Goal: Task Accomplishment & Management: Manage account settings

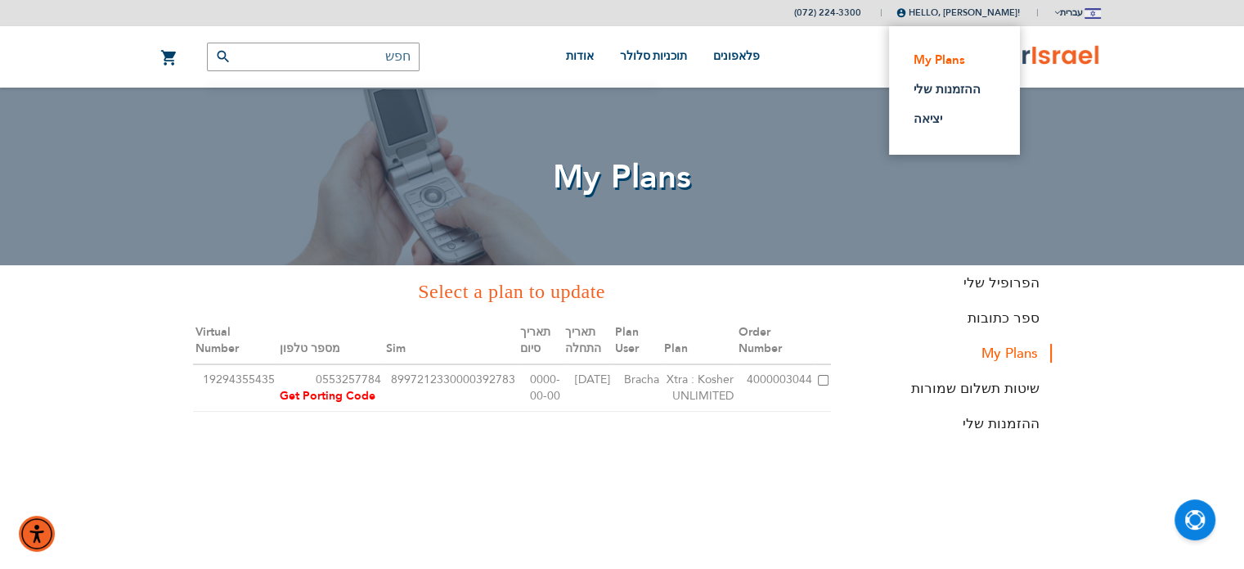
type input "[EMAIL_ADDRESS][DOMAIN_NAME]"
click at [918, 61] on link "My Plans" at bounding box center [950, 60] width 72 height 16
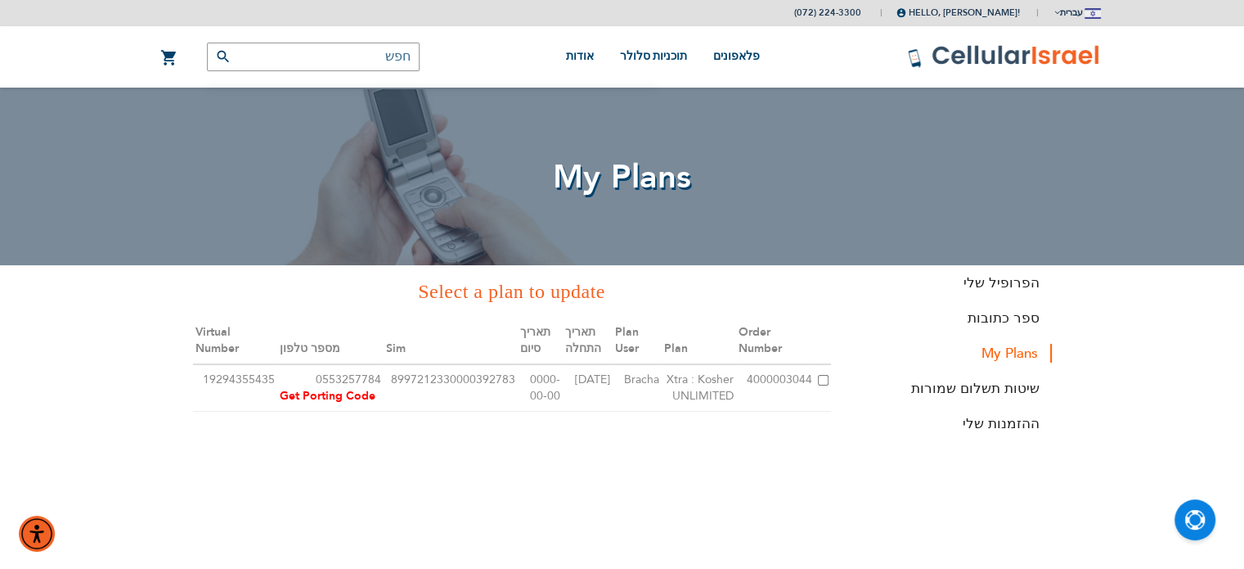
type input "[EMAIL_ADDRESS][DOMAIN_NAME]"
click at [821, 380] on input "checkbox" at bounding box center [823, 380] width 11 height 11
checkbox input "true"
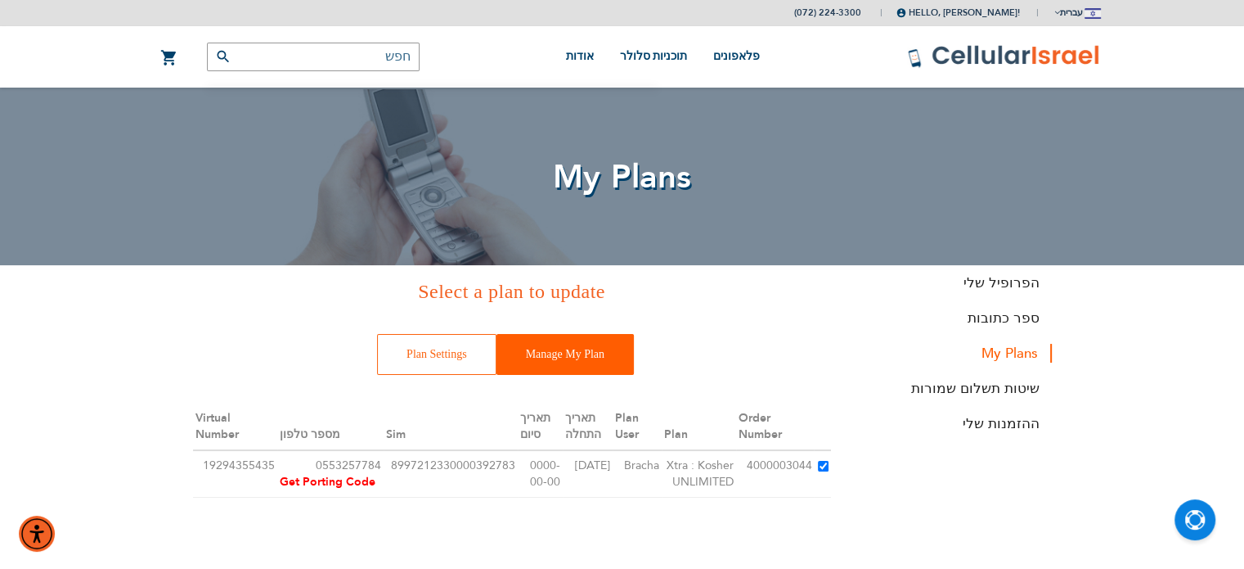
click at [524, 354] on input "Manage My Plan" at bounding box center [565, 354] width 137 height 41
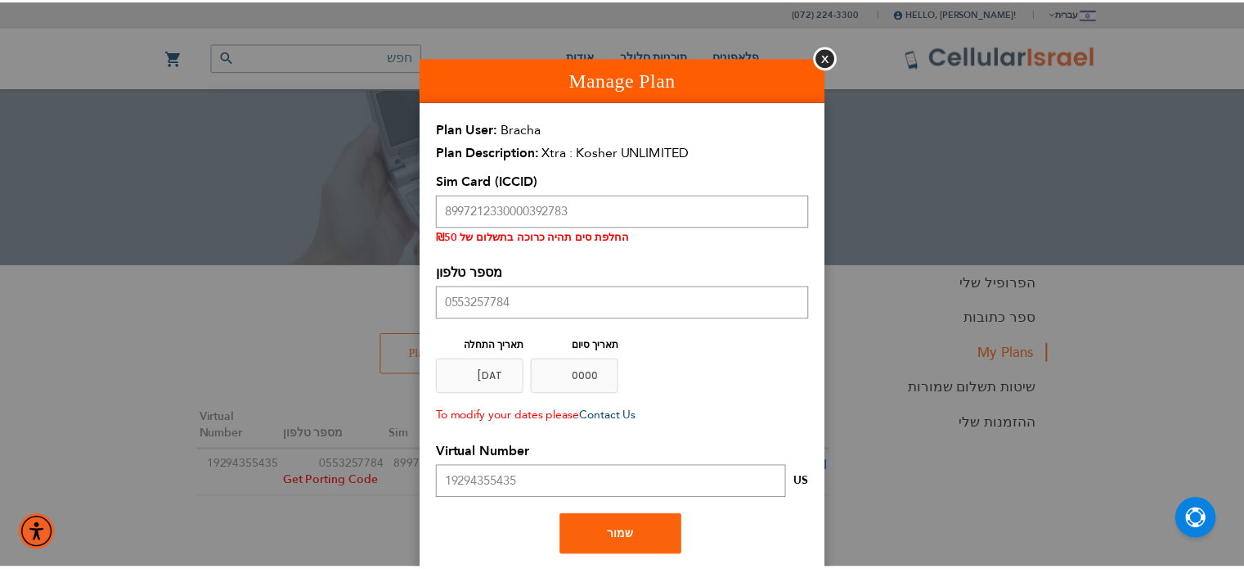
scroll to position [6, 0]
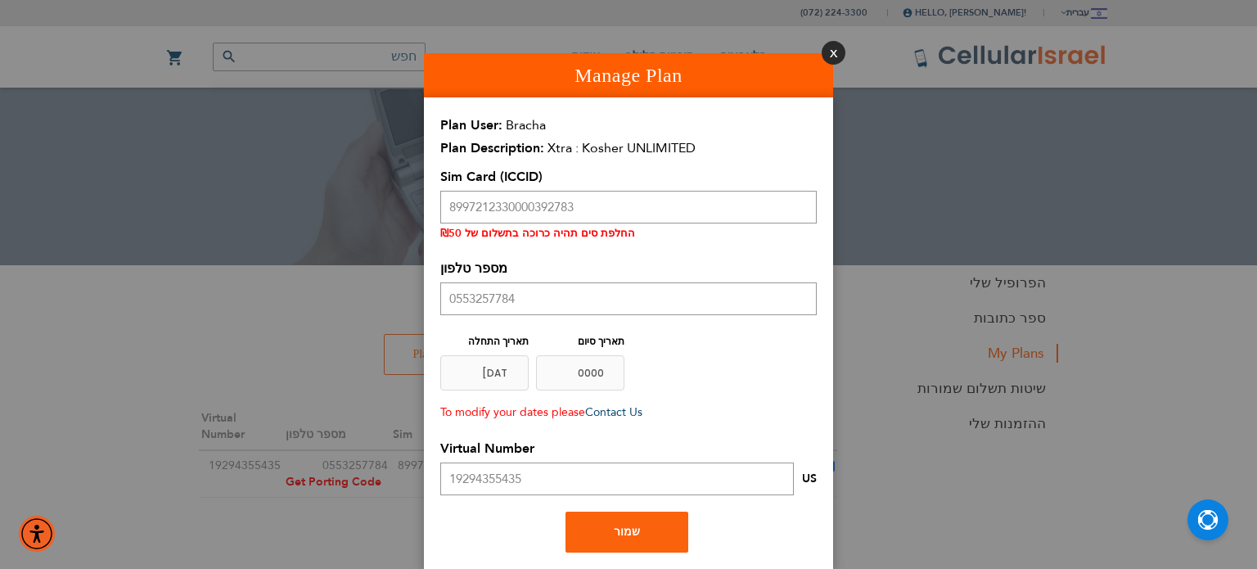
click at [826, 52] on button "סגור" at bounding box center [833, 53] width 24 height 24
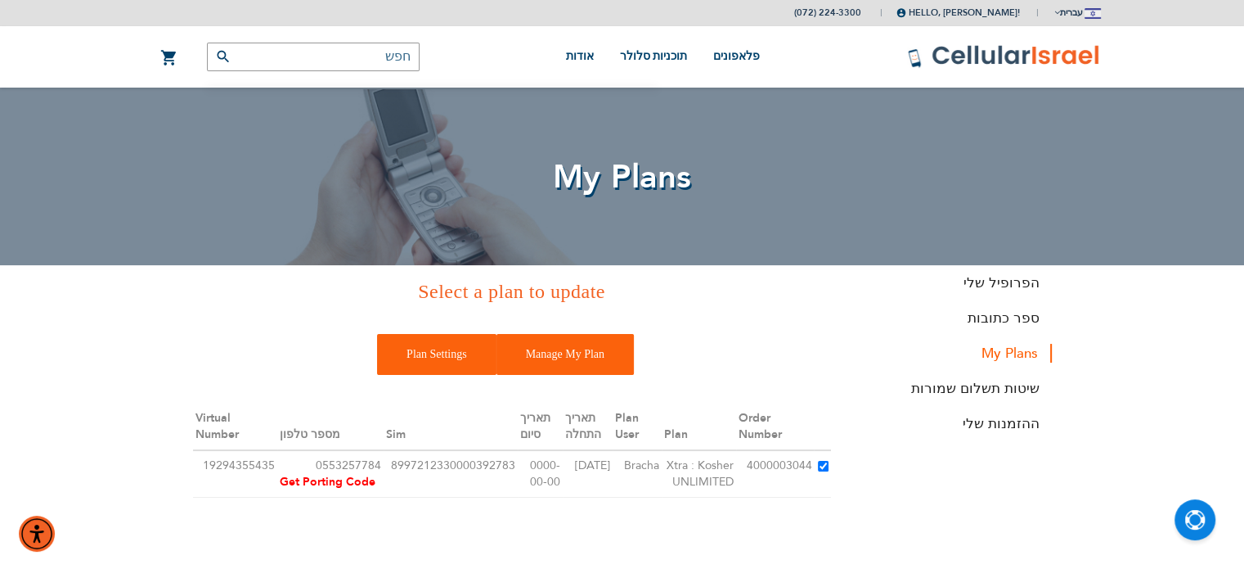
click at [417, 370] on input "Plan Settings" at bounding box center [436, 354] width 119 height 41
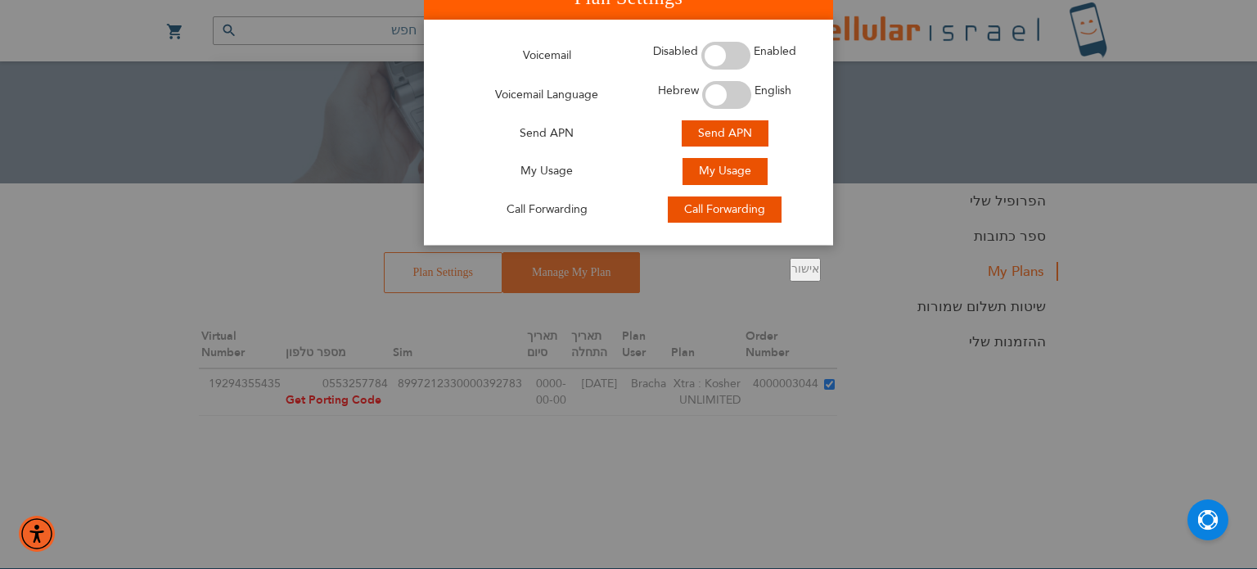
scroll to position [0, 0]
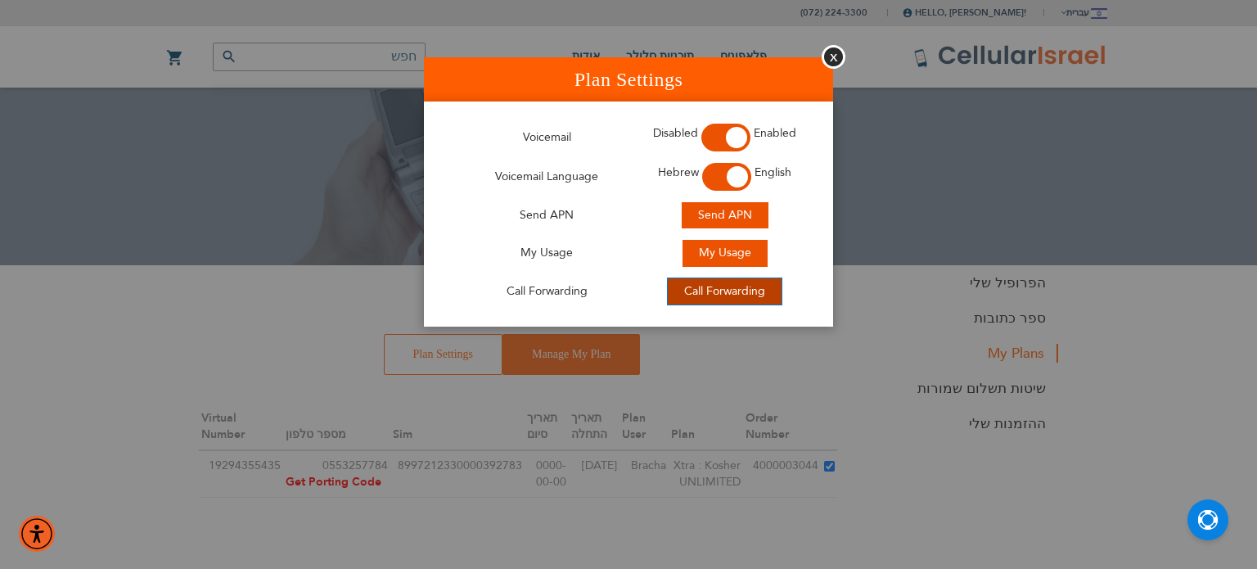
click at [676, 286] on button "Call Forwarding" at bounding box center [725, 291] width 114 height 27
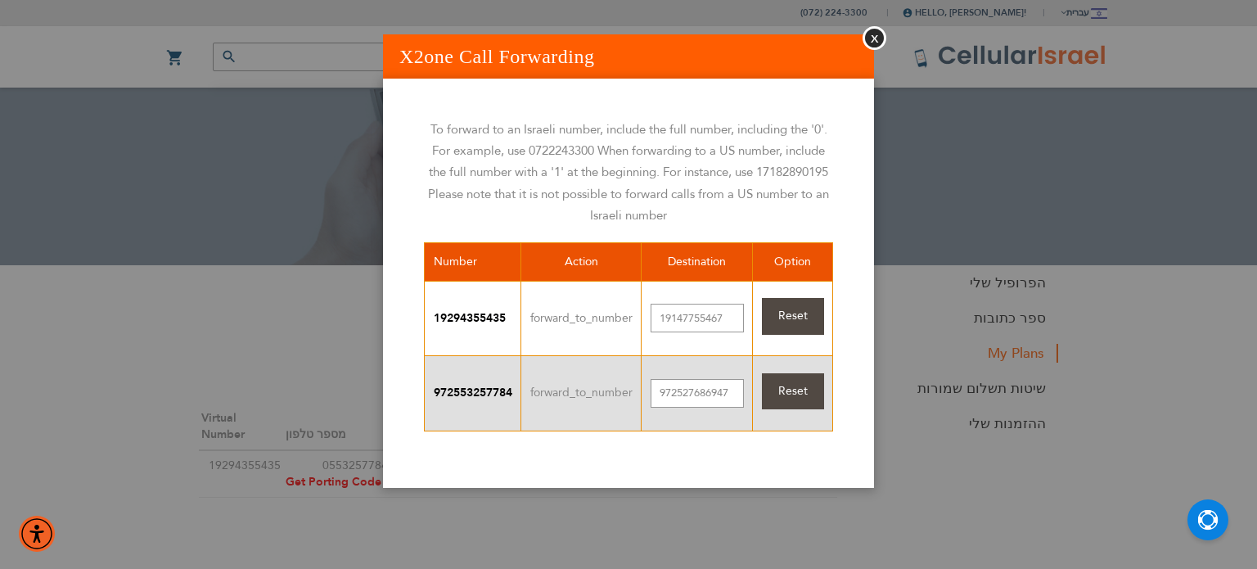
scroll to position [41, 0]
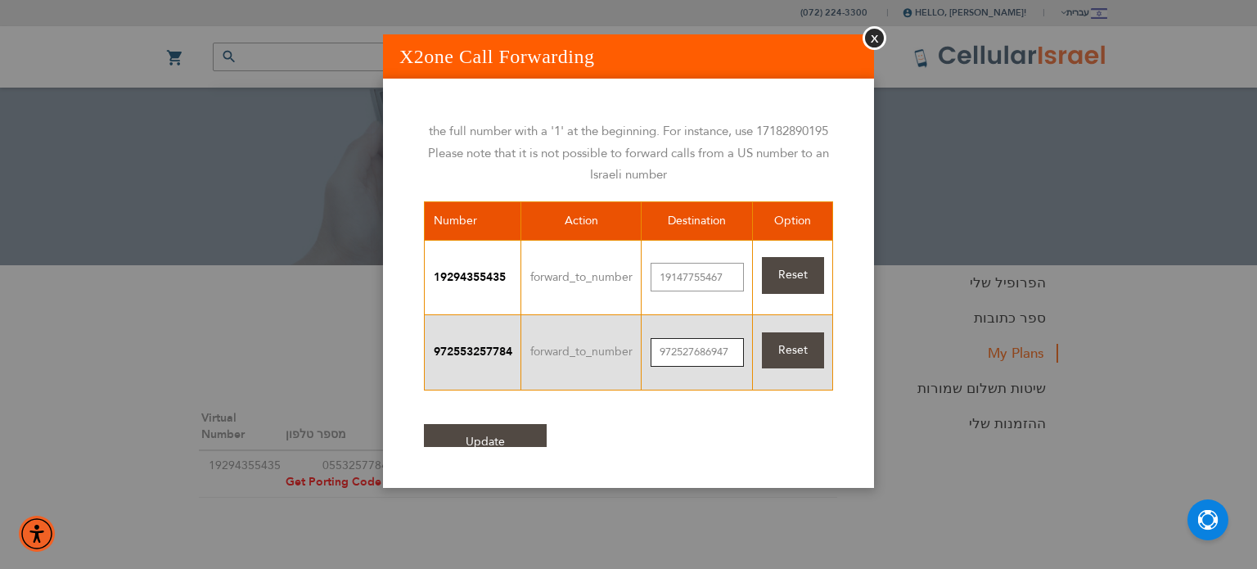
click at [695, 344] on input "972527686947" at bounding box center [696, 352] width 93 height 29
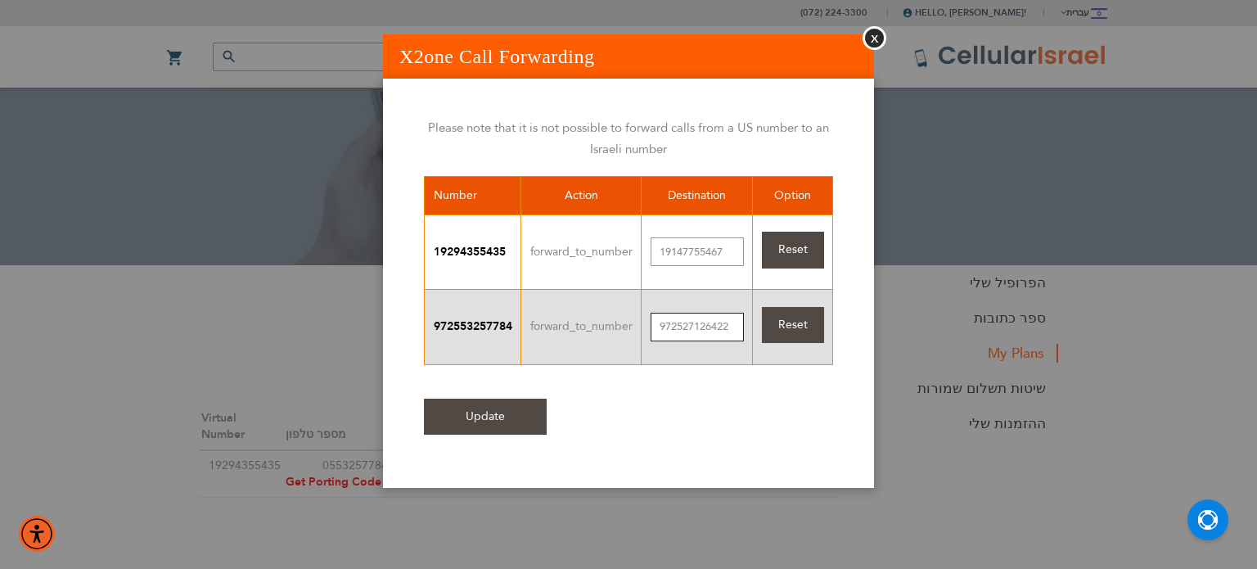
type input "972527126422"
click at [476, 401] on input "Update" at bounding box center [485, 416] width 123 height 37
